Goal: Transaction & Acquisition: Purchase product/service

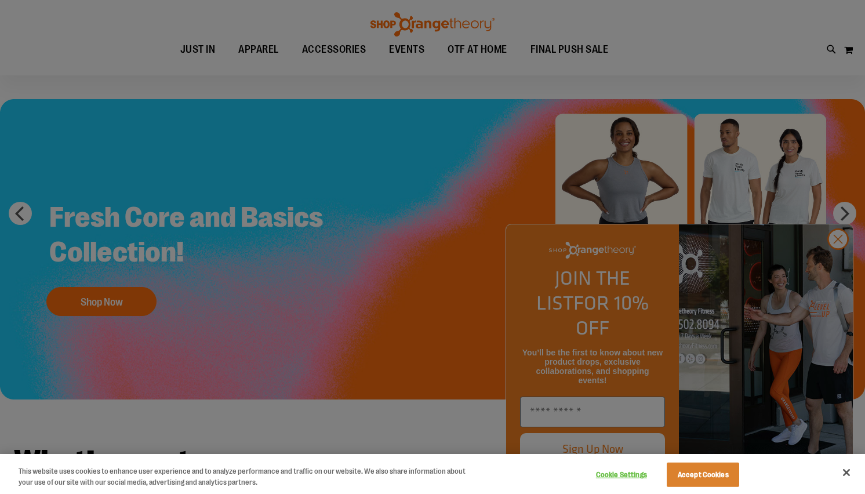
scroll to position [30, 0]
click at [835, 259] on div at bounding box center [432, 247] width 865 height 494
click at [822, 274] on div at bounding box center [432, 247] width 865 height 494
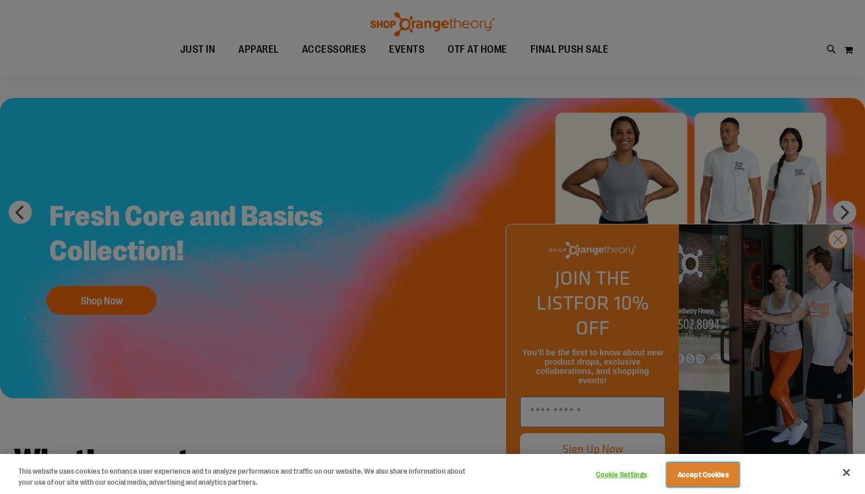
click at [715, 465] on button "Accept Cookies" at bounding box center [703, 475] width 72 height 24
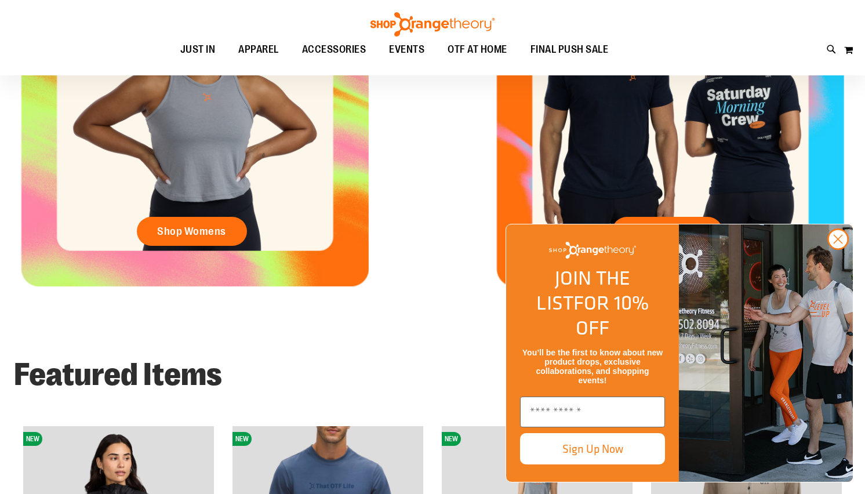
scroll to position [613, 0]
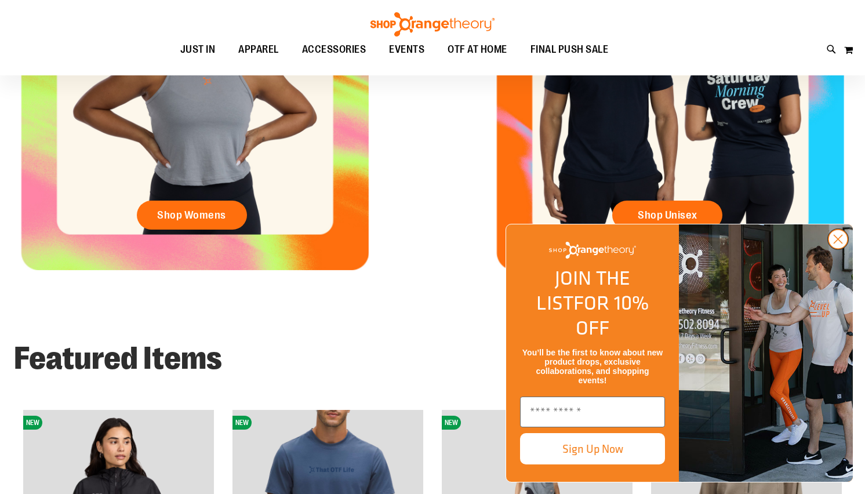
click at [836, 249] on circle "Close dialog" at bounding box center [837, 239] width 19 height 19
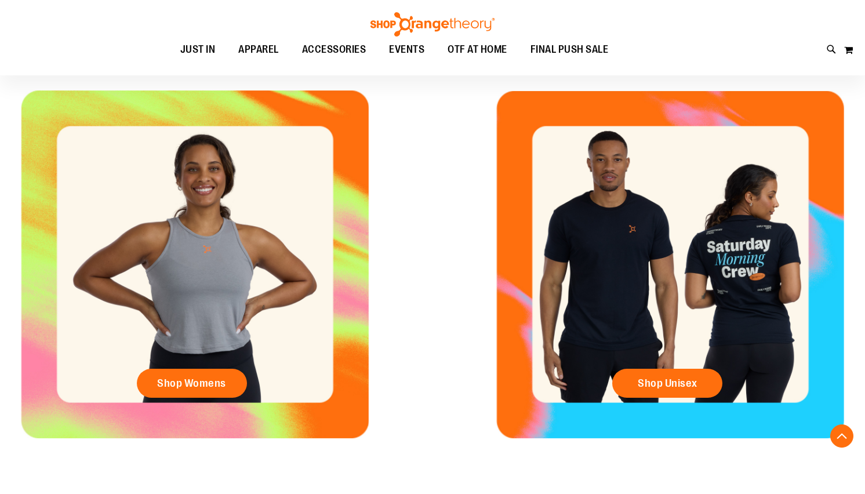
scroll to position [176, 0]
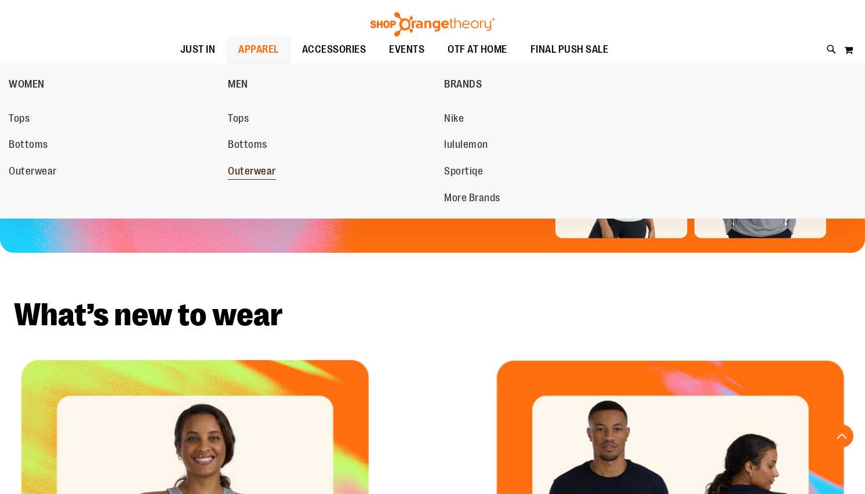
click at [238, 171] on span "Outerwear" at bounding box center [252, 172] width 48 height 14
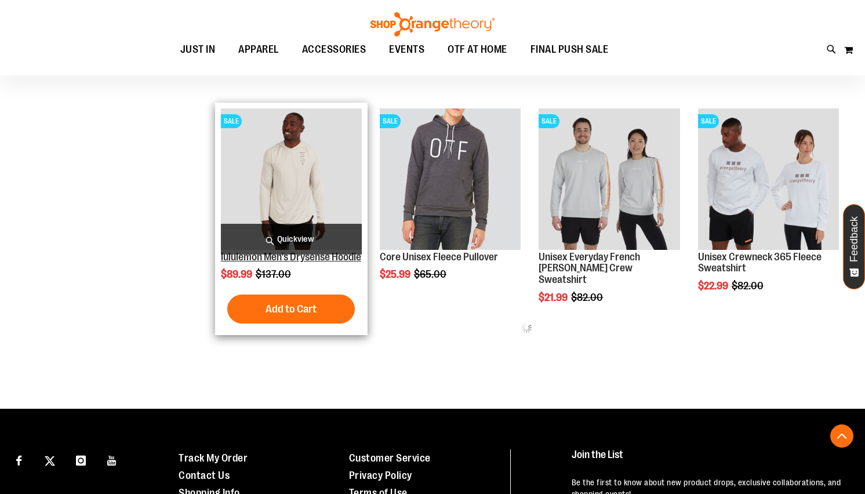
scroll to position [566, 0]
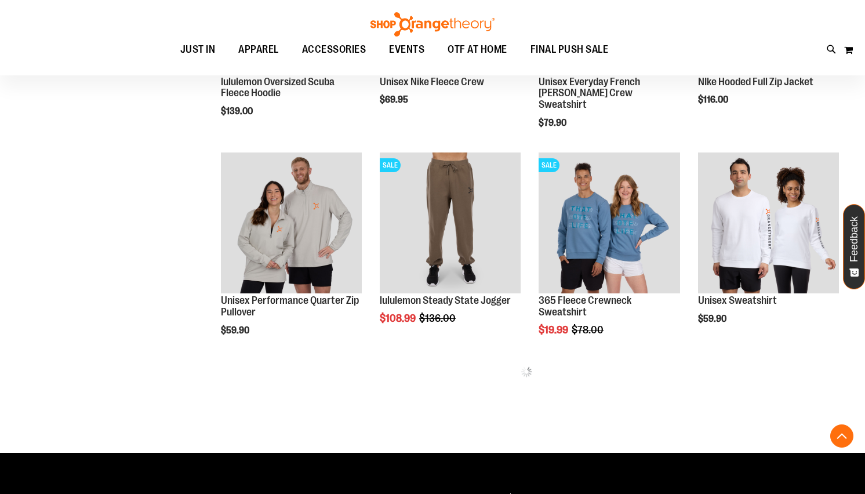
scroll to position [1366, 0]
